Goal: Task Accomplishment & Management: Complete application form

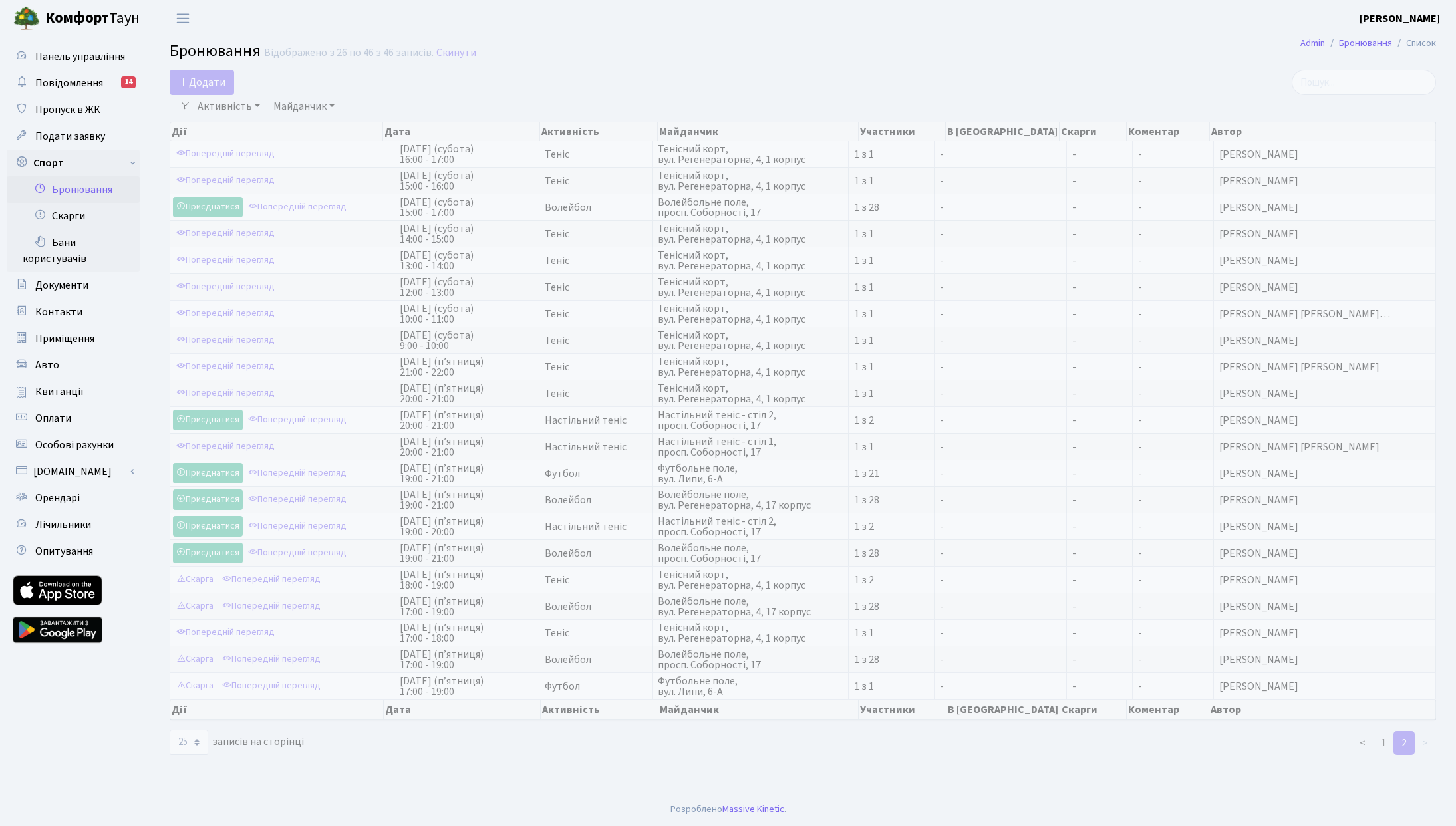
select select "25"
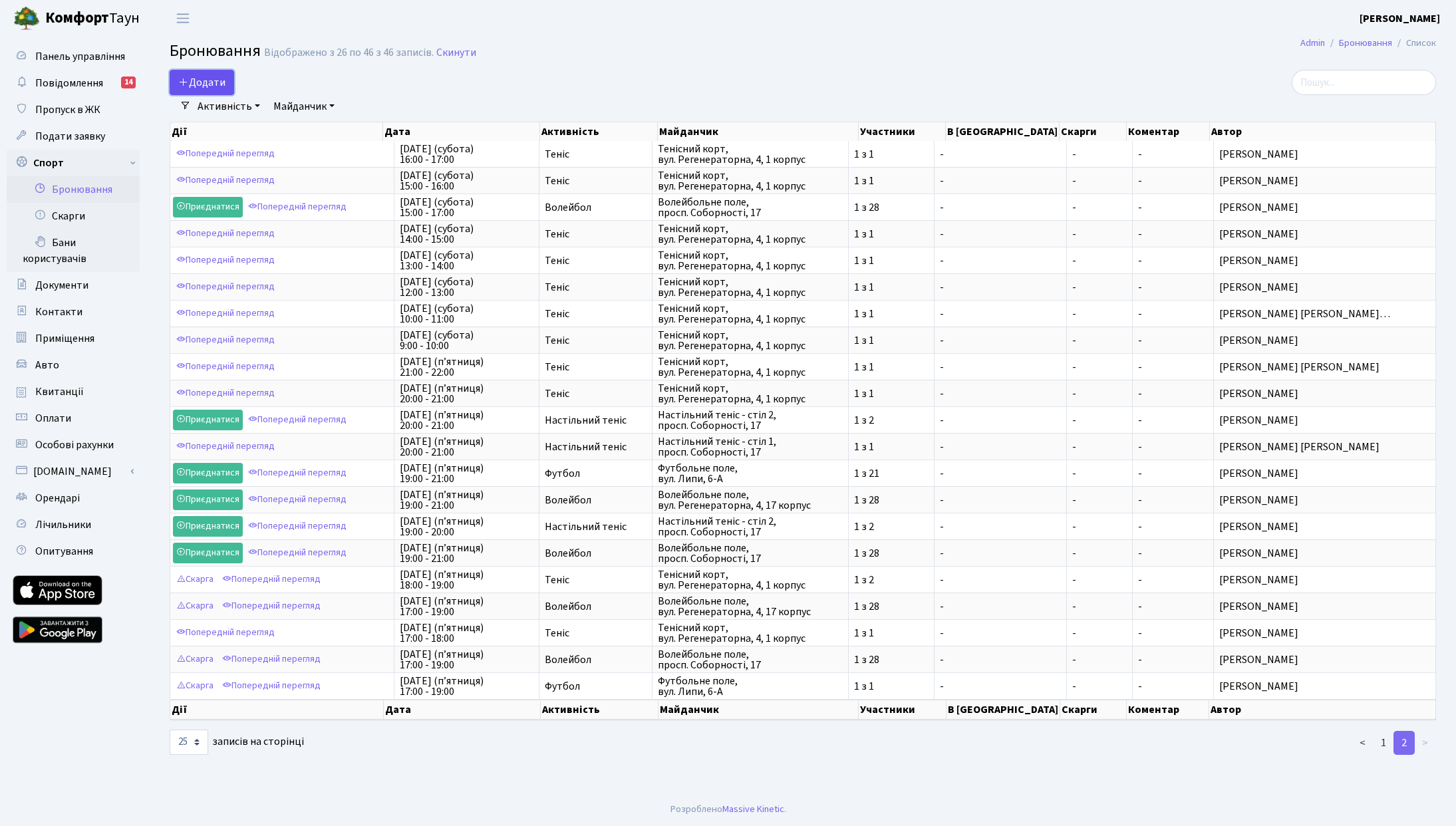
click at [217, 88] on button "Додати" at bounding box center [202, 82] width 64 height 25
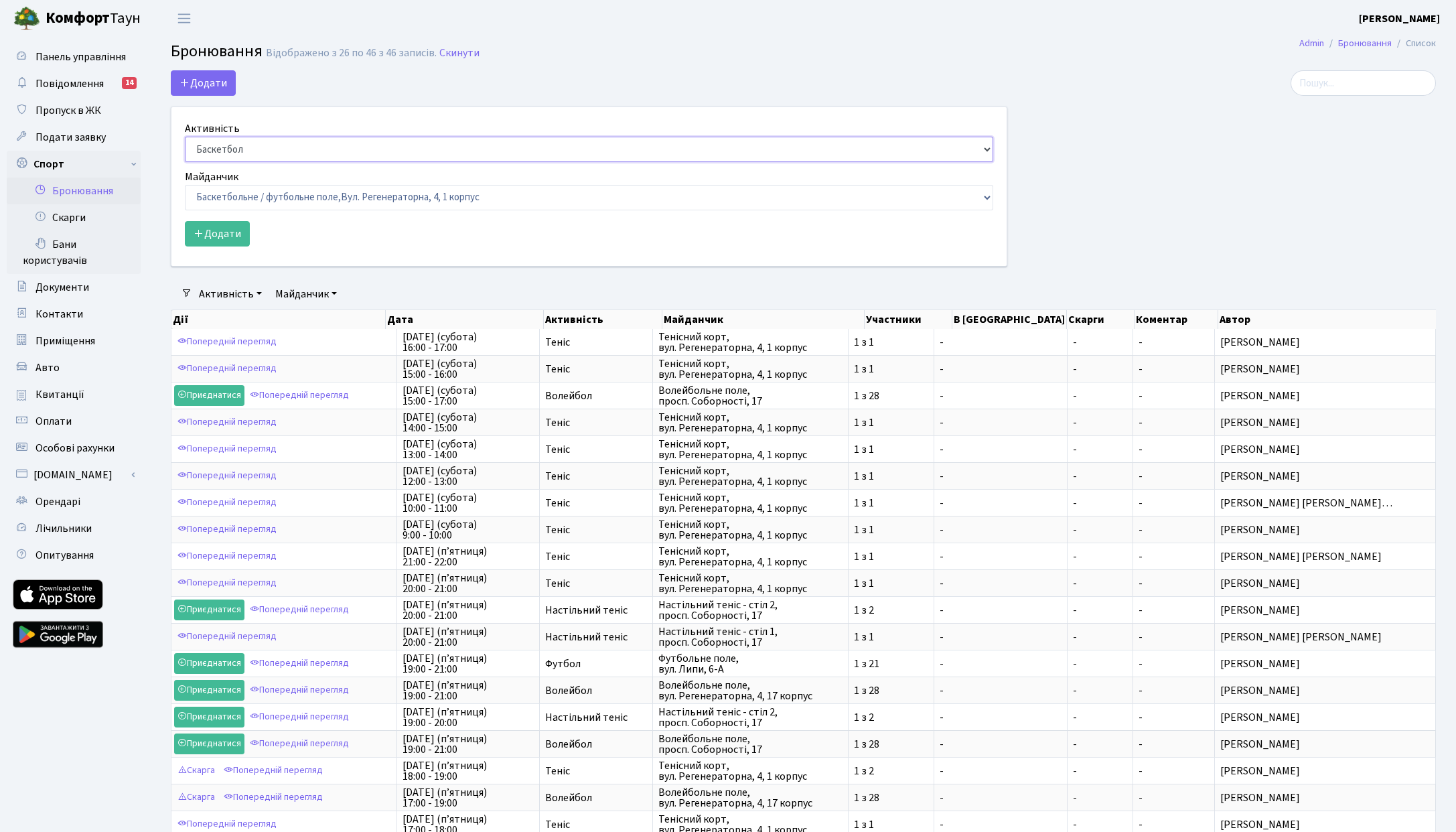
click at [248, 153] on select "Баскетбол Волейбол Йога Катання на роликах Настільний теніс Теніс Футбол Фітнес" at bounding box center [589, 149] width 808 height 25
select select "1"
click at [185, 137] on select "Баскетбол Волейбол Йога Катання на роликах Настільний теніс Теніс Футбол Фітнес" at bounding box center [589, 149] width 808 height 25
click at [244, 188] on select "Баскетбольне / футбольне поле, Вул. Регенераторна, 4, 1 корпус Баскетбольне пол…" at bounding box center [589, 197] width 808 height 25
click at [1391, 18] on b "[PERSON_NAME]" at bounding box center [1399, 19] width 81 height 14
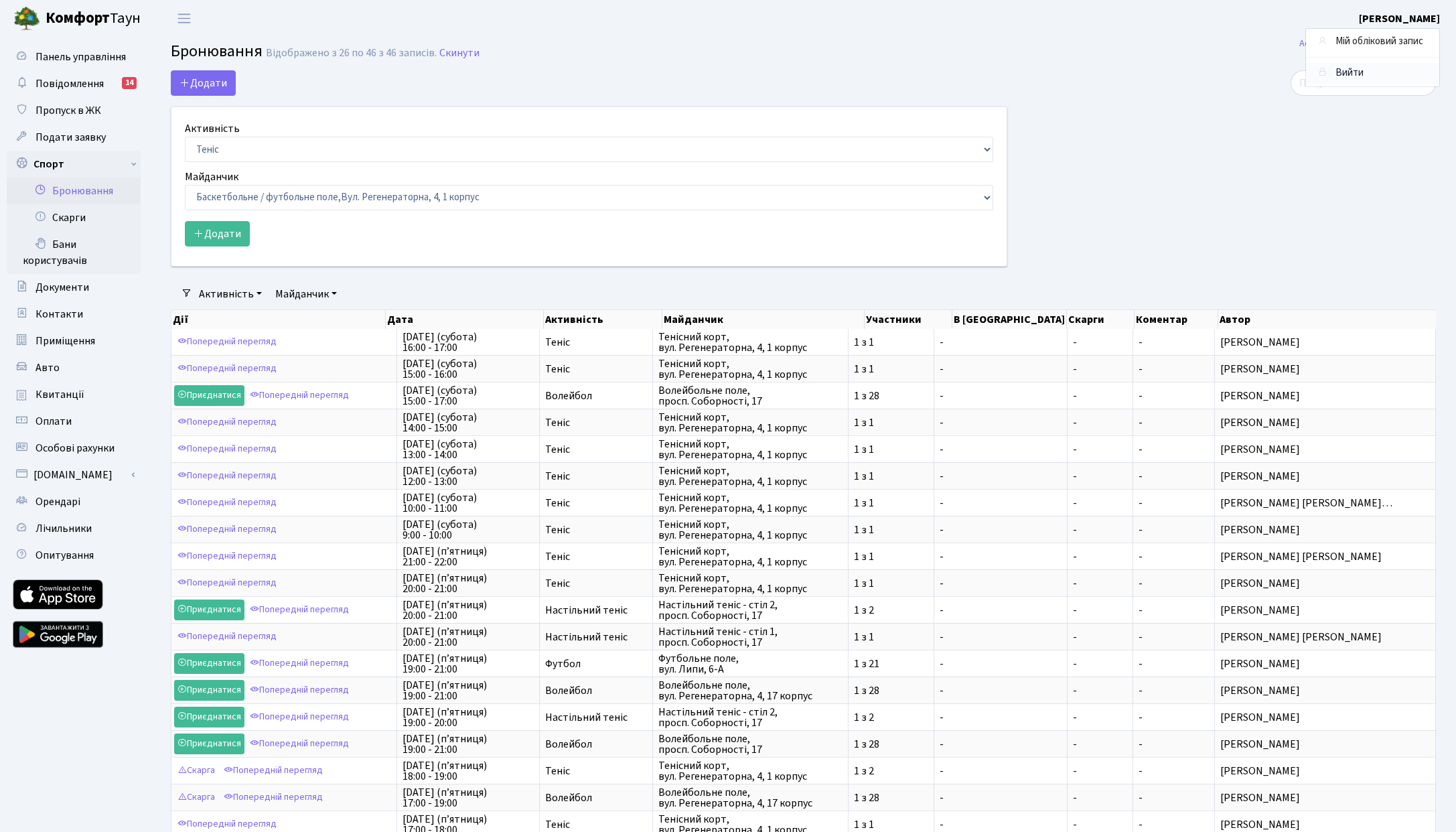
click at [1341, 68] on link "Вийти" at bounding box center [1373, 73] width 133 height 21
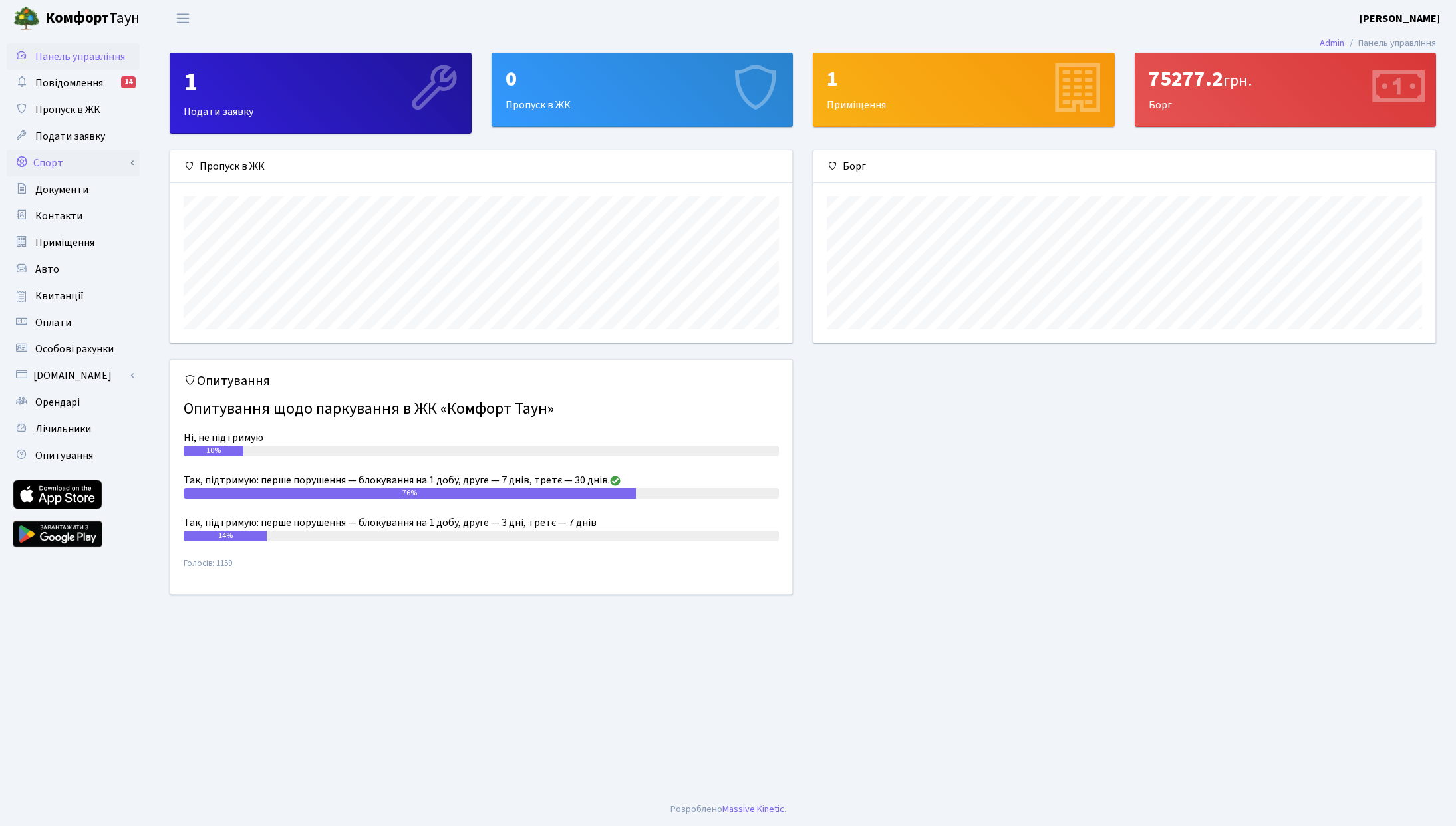
scroll to position [192, 622]
click at [43, 159] on link "Спорт" at bounding box center [73, 162] width 133 height 26
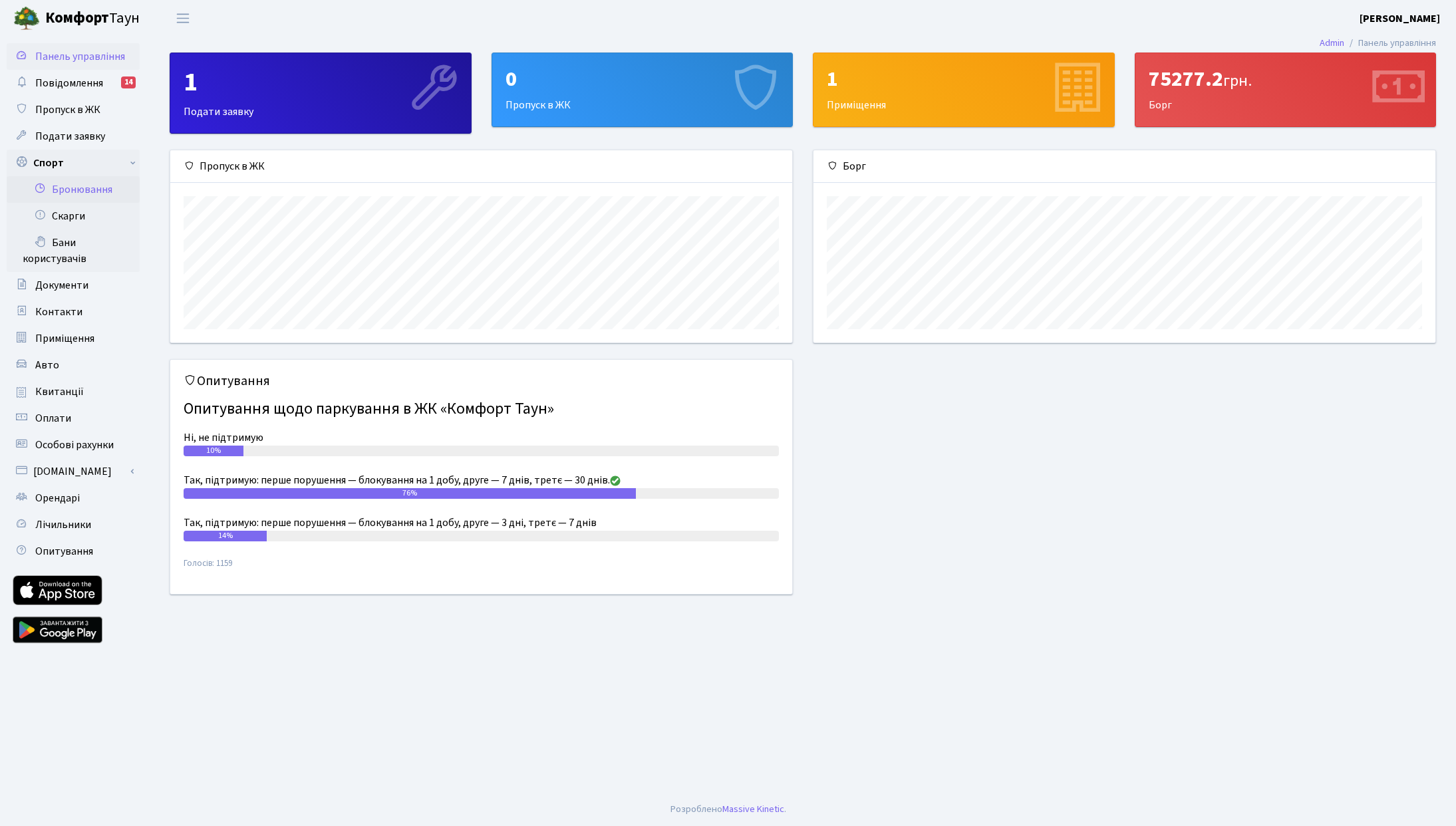
click at [115, 186] on link "Бронювання" at bounding box center [73, 189] width 133 height 26
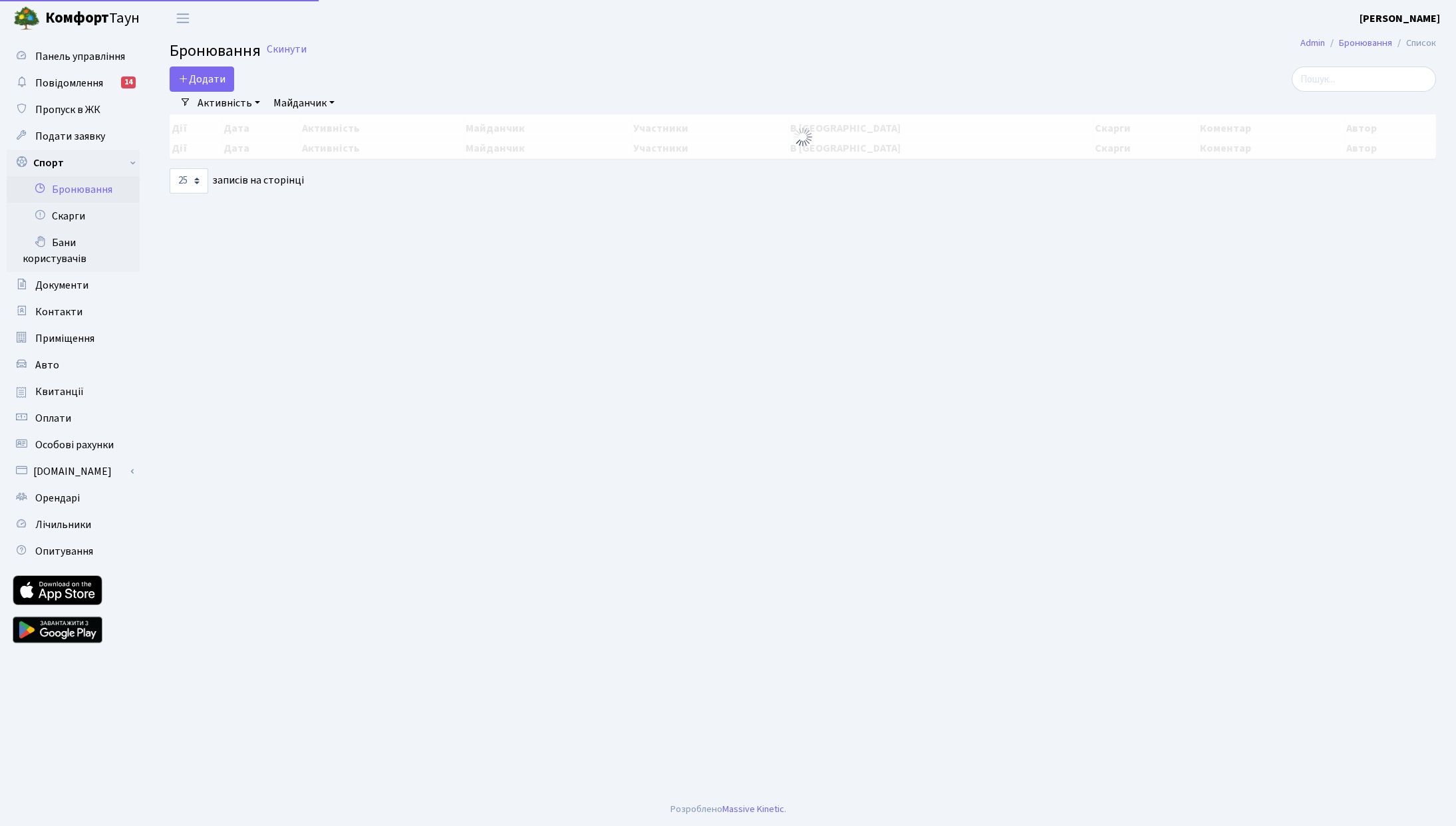
select select "25"
click at [206, 70] on button "Додати" at bounding box center [202, 79] width 64 height 25
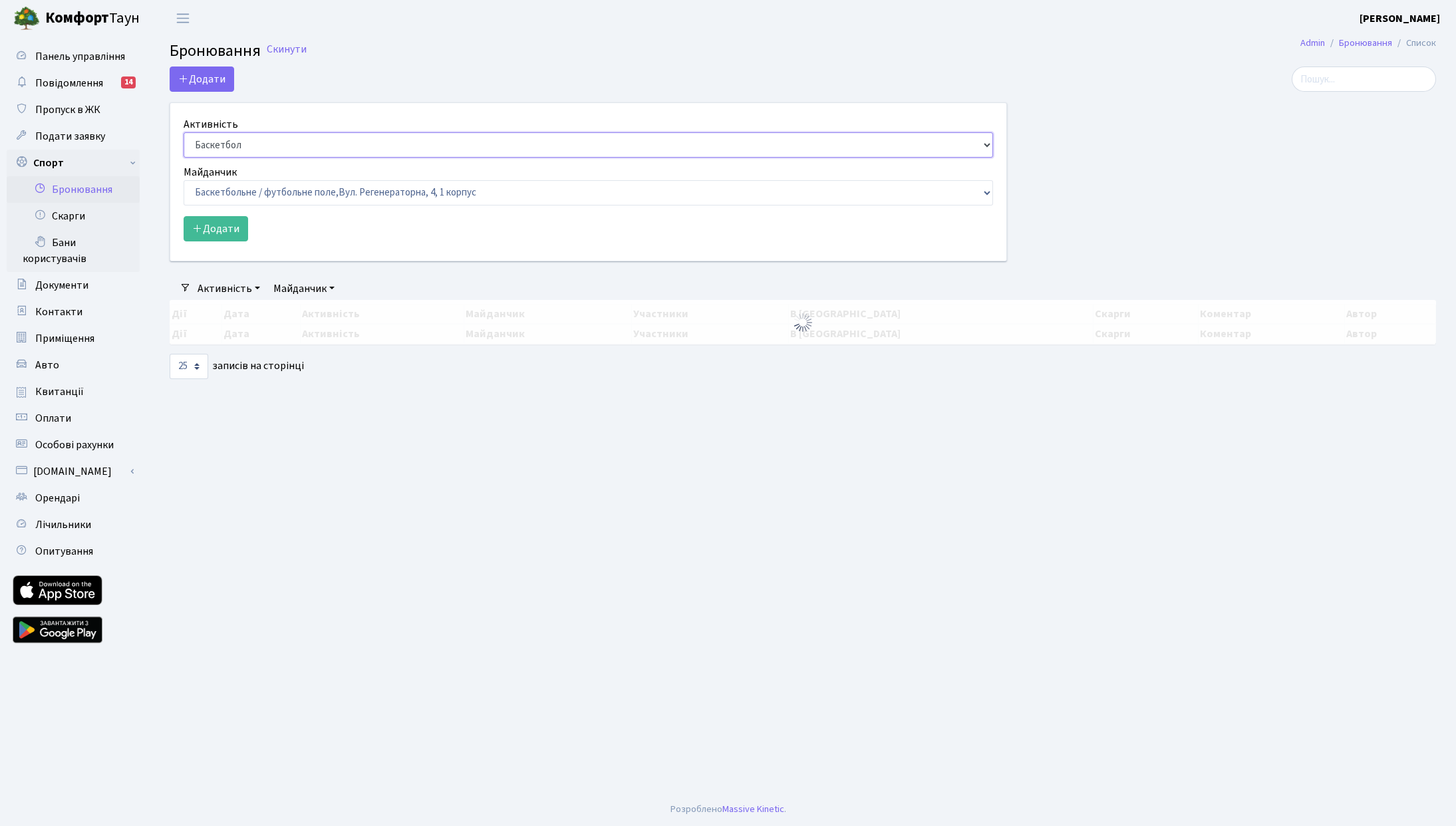
click at [295, 134] on select "Баскетбол Волейбол Йога Катання на роликах Настільний теніс [PERSON_NAME] Фітнес" at bounding box center [588, 144] width 809 height 25
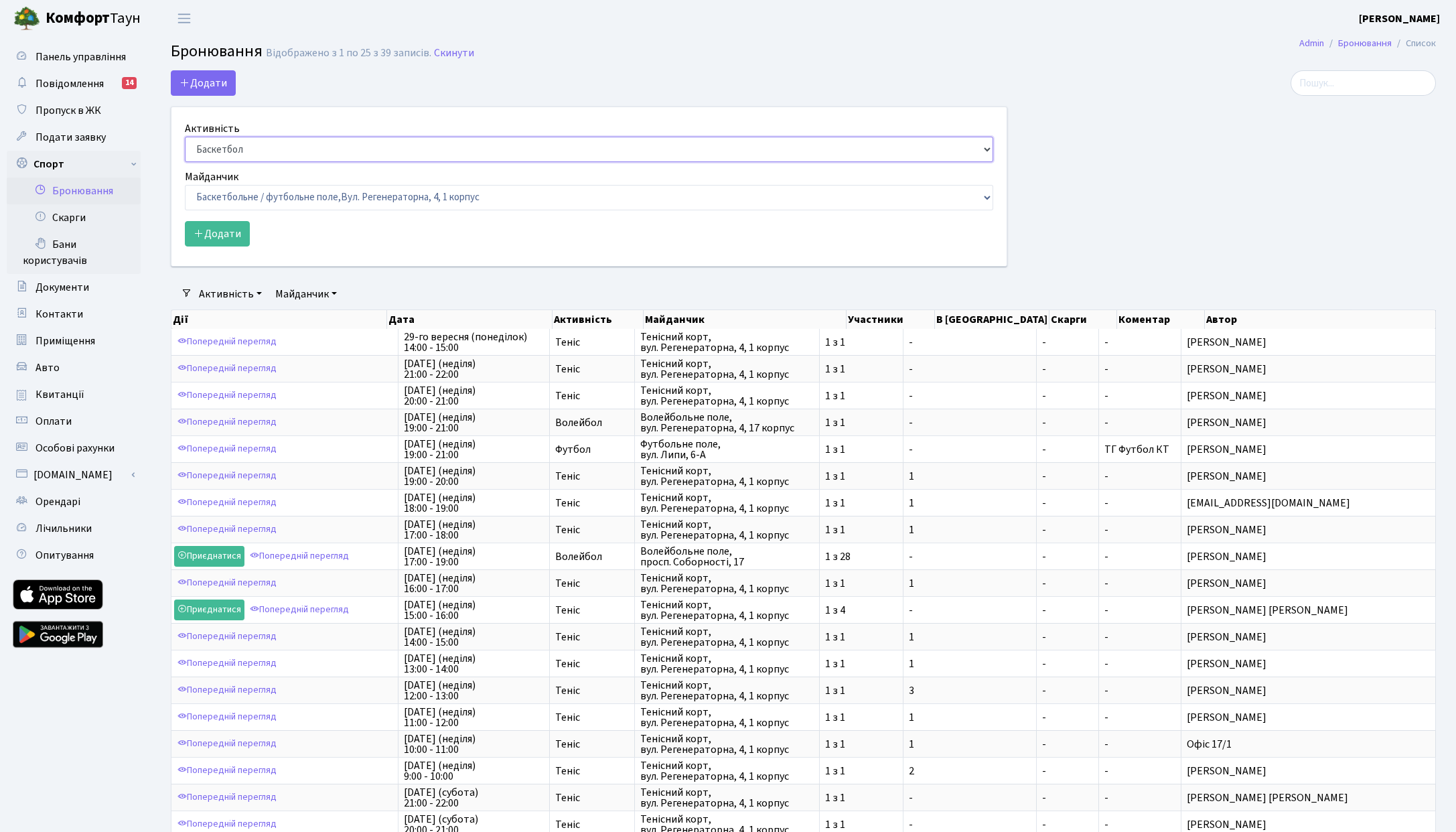
select select "1"
click at [185, 137] on select "Баскетбол Волейбол Йога Катання на роликах Настільний теніс [PERSON_NAME] Фітнес" at bounding box center [589, 149] width 808 height 25
click at [247, 181] on div "Майданчик Баскетбольне / футбольне поле, Вул. Регенераторна, 4, 1 корпус Баскет…" at bounding box center [589, 189] width 808 height 42
click at [256, 194] on select "Баскетбольне / футбольне поле, Вул. Регенераторна, 4, 1 корпус Баскетбольне пол…" at bounding box center [589, 197] width 808 height 25
select select "1"
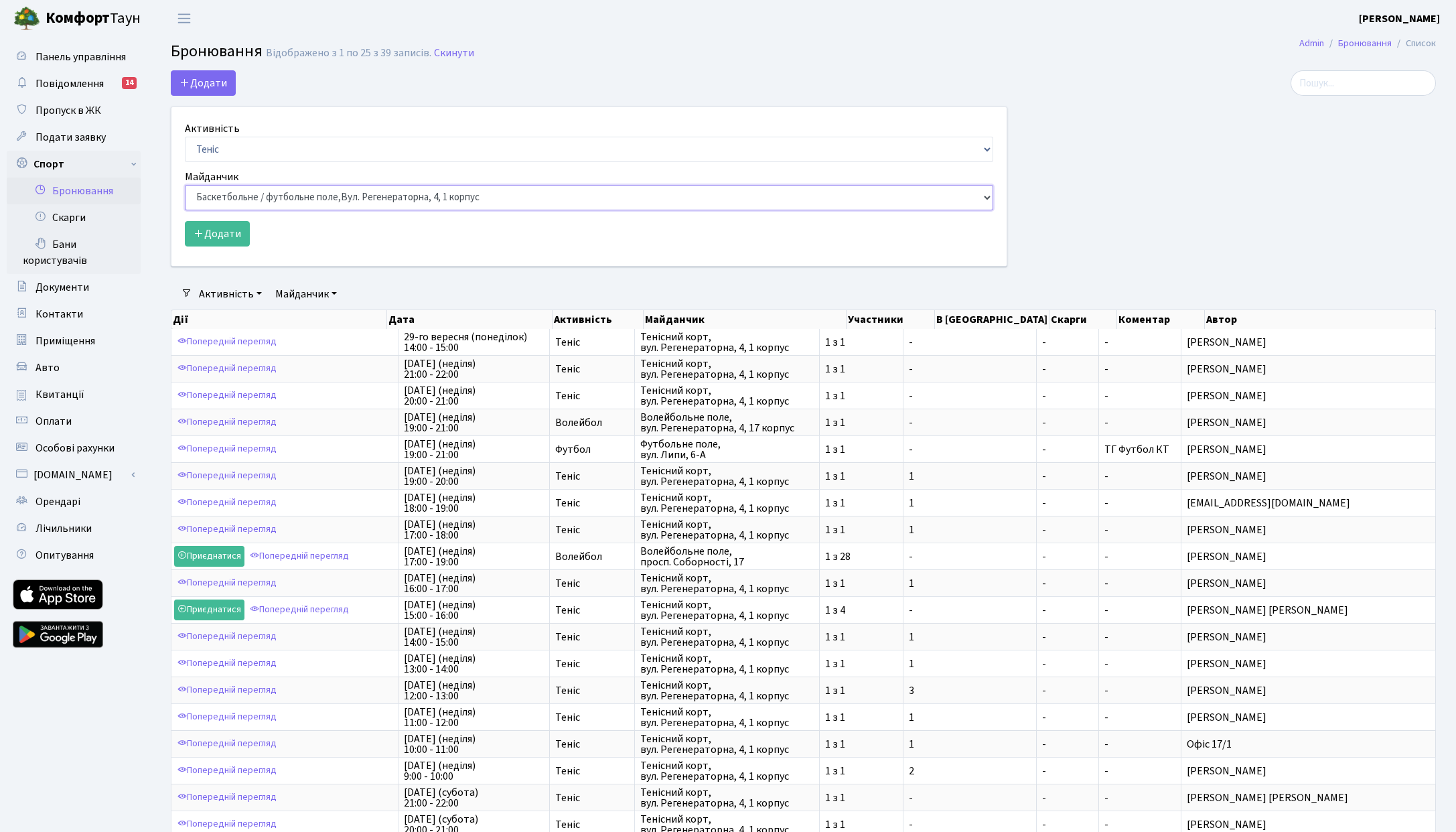
click at [185, 185] on select "Баскетбольне / футбольне поле, Вул. Регенераторна, 4, 1 корпус Баскетбольне пол…" at bounding box center [589, 197] width 808 height 25
click at [207, 233] on button "Додати" at bounding box center [217, 233] width 65 height 25
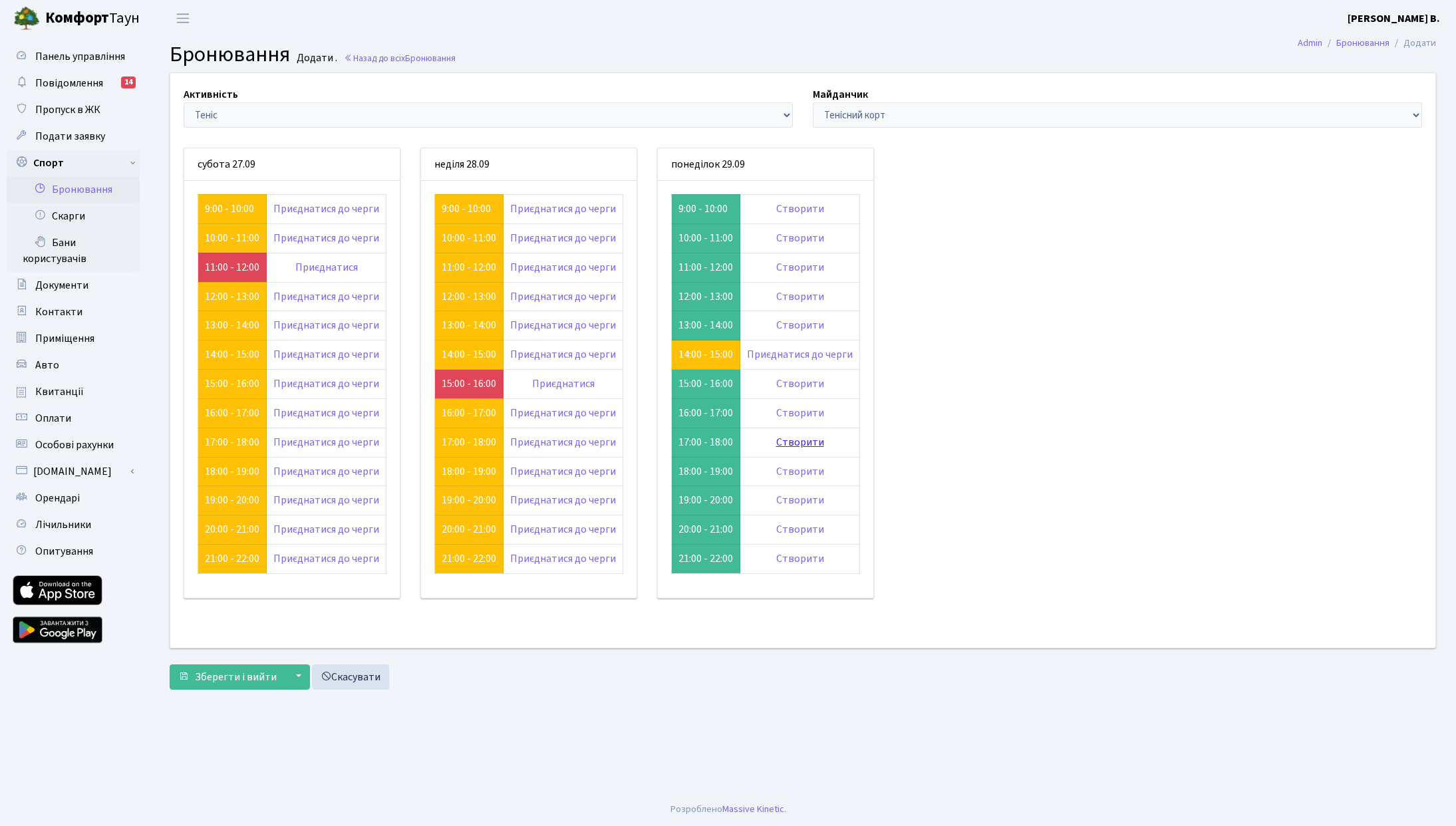
click at [791, 447] on link "Створити" at bounding box center [800, 442] width 48 height 14
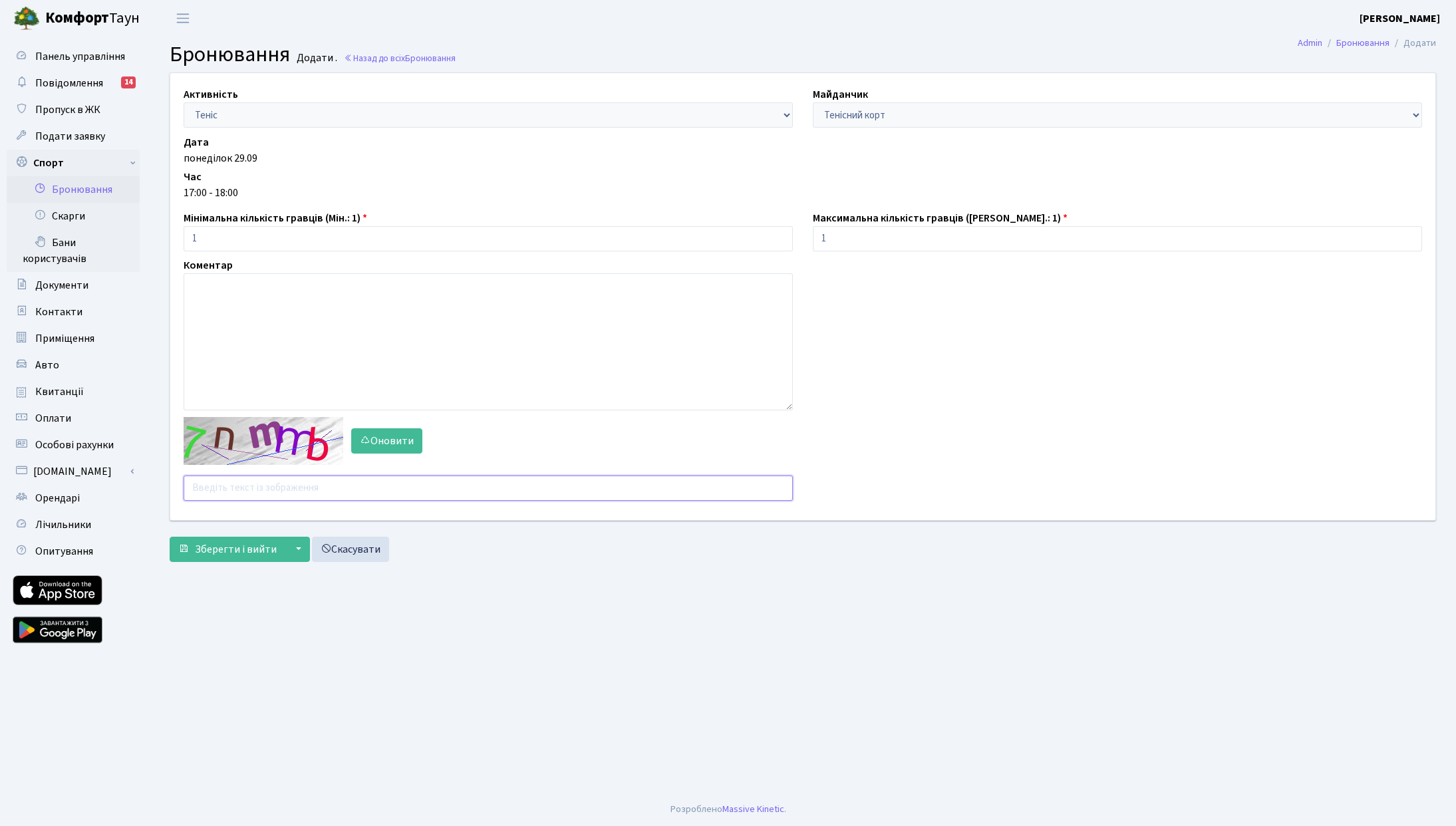
click at [254, 492] on input "text" at bounding box center [488, 487] width 609 height 25
type input "ф"
type input "aameg"
click at [169, 537] on button "Зберегти і вийти" at bounding box center [227, 549] width 116 height 25
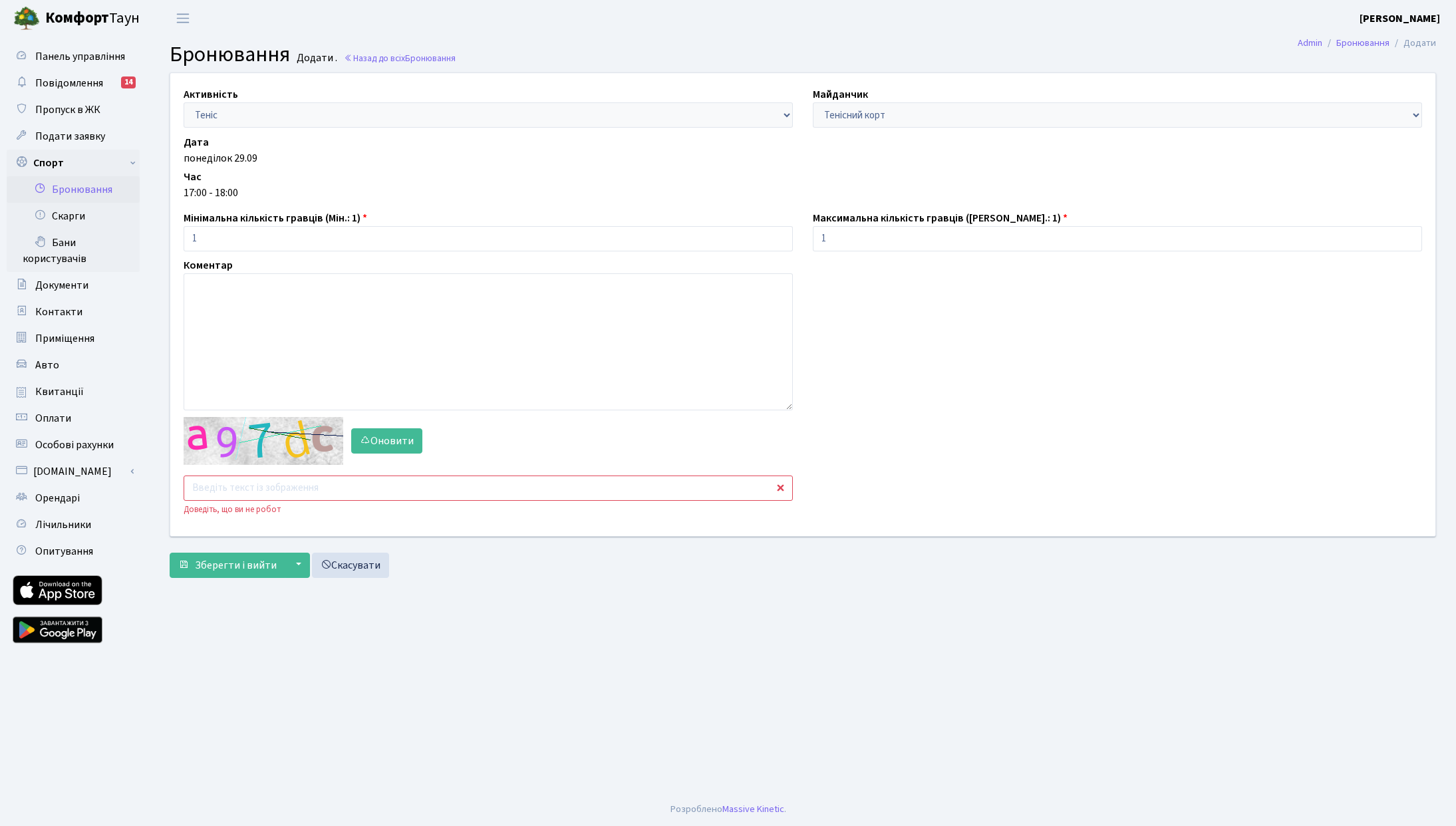
click at [241, 501] on div "Оновити Доведіть, що ви не робот" at bounding box center [488, 466] width 629 height 99
click at [243, 494] on input "text" at bounding box center [488, 487] width 609 height 25
type input "g4mrn"
click at [169, 552] on button "Зберегти і вийти" at bounding box center [227, 564] width 116 height 25
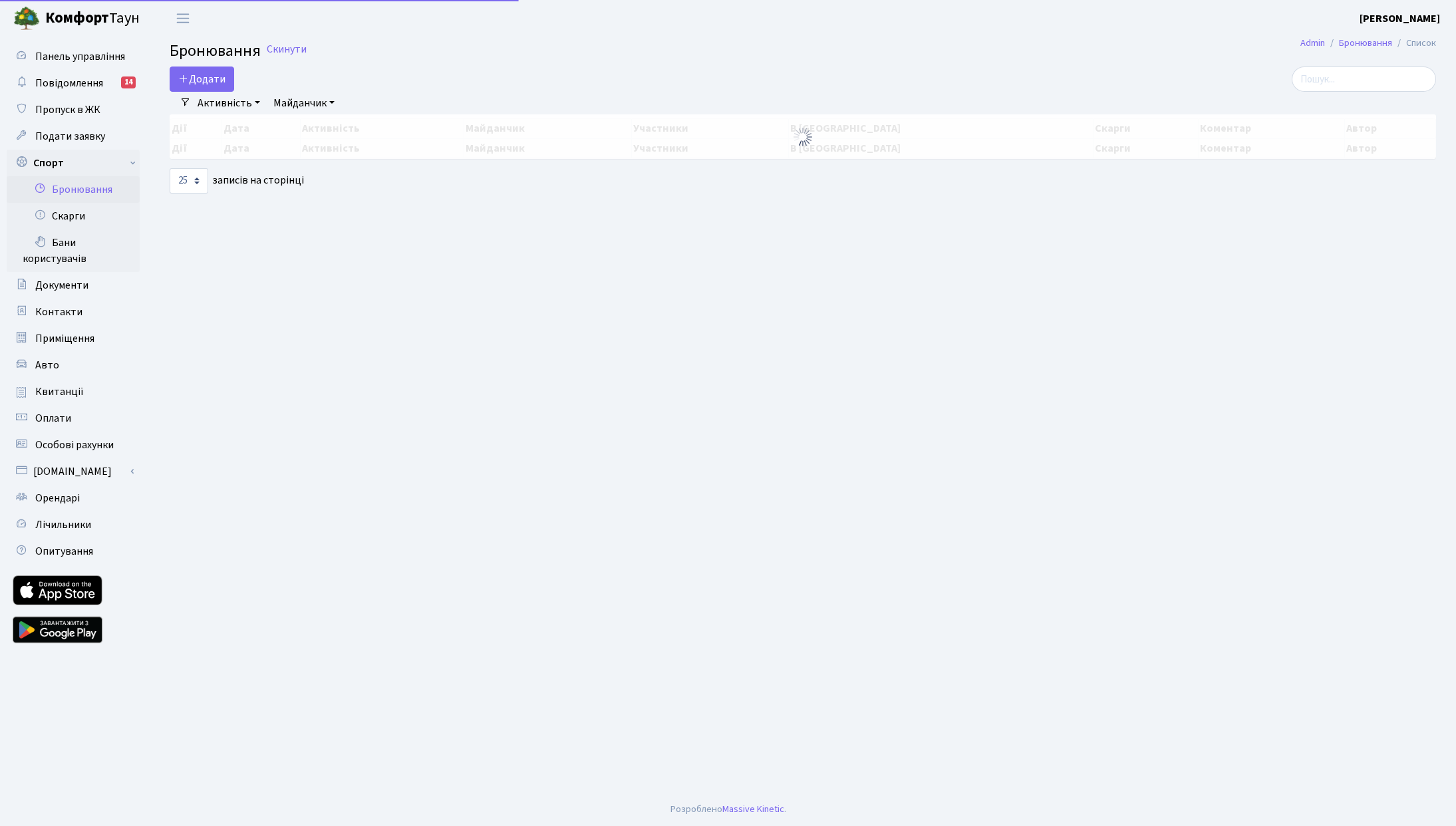
select select "25"
